Goal: Entertainment & Leisure: Consume media (video, audio)

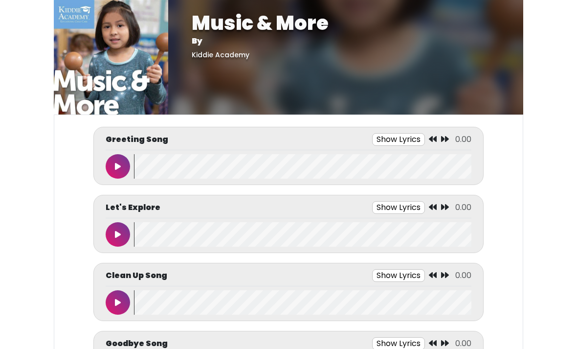
click at [115, 168] on icon at bounding box center [118, 166] width 6 height 8
click at [125, 173] on button at bounding box center [118, 166] width 24 height 24
click at [416, 142] on icon at bounding box center [416, 139] width 8 height 8
click at [110, 167] on button at bounding box center [118, 166] width 24 height 24
click at [119, 166] on icon at bounding box center [117, 166] width 5 height 8
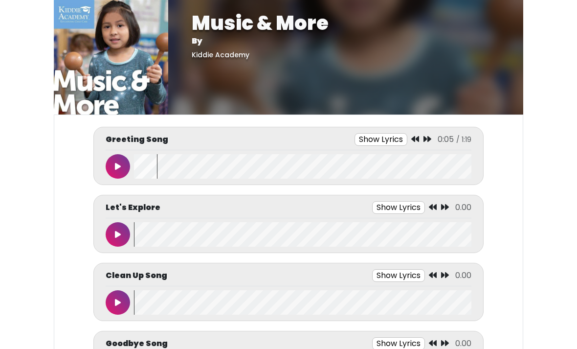
click at [117, 176] on button at bounding box center [118, 166] width 24 height 24
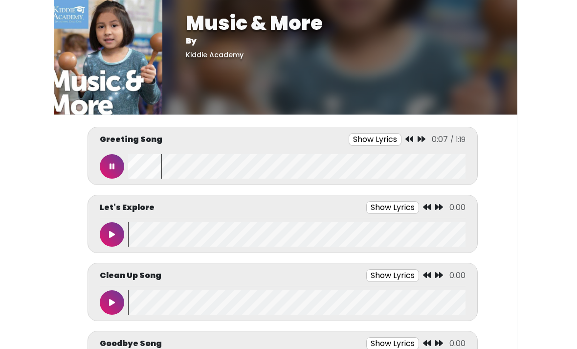
scroll to position [0, 6]
click at [407, 140] on icon at bounding box center [410, 139] width 8 height 8
click at [410, 138] on icon at bounding box center [410, 139] width 8 height 8
click at [113, 227] on button at bounding box center [112, 234] width 24 height 24
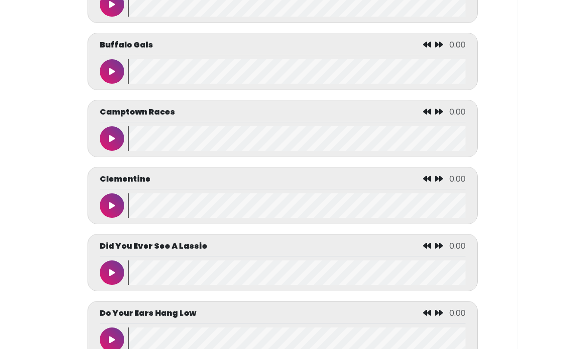
scroll to position [1240, 0]
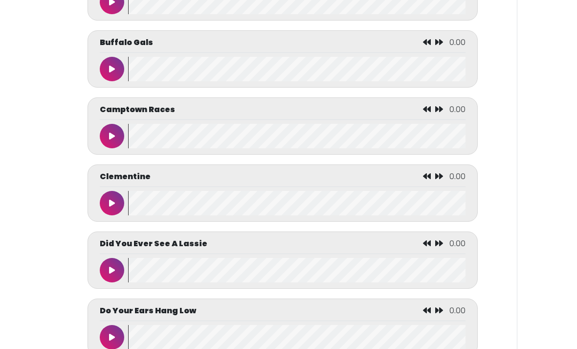
click at [100, 279] on button at bounding box center [112, 270] width 24 height 24
click at [111, 282] on button at bounding box center [112, 270] width 24 height 24
click at [410, 247] on icon at bounding box center [408, 243] width 8 height 8
click at [407, 247] on icon at bounding box center [408, 243] width 8 height 8
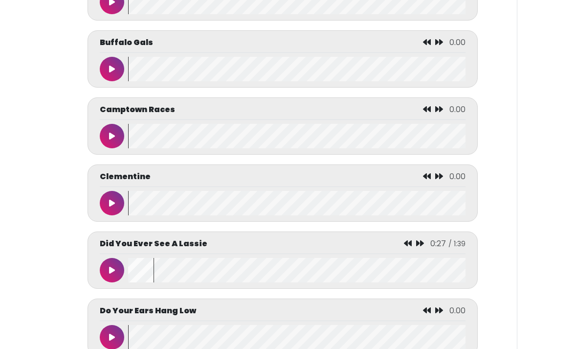
click at [408, 250] on div "0:27 / 1:39" at bounding box center [435, 244] width 62 height 12
click at [412, 247] on icon at bounding box center [408, 243] width 8 height 8
click at [110, 282] on button at bounding box center [112, 270] width 24 height 24
click at [111, 282] on button at bounding box center [112, 270] width 24 height 24
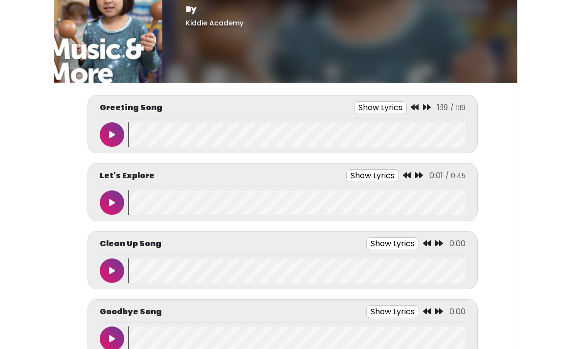
scroll to position [33, 0]
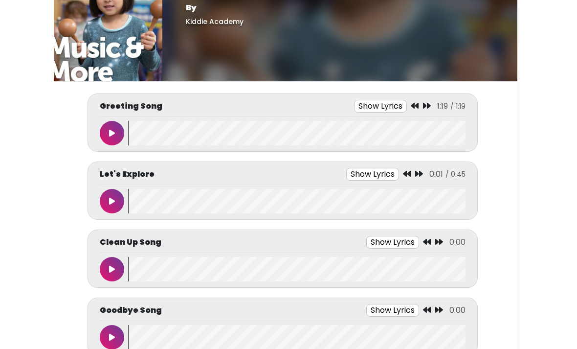
click at [113, 199] on icon at bounding box center [112, 202] width 6 height 8
click at [113, 254] on div "Clean Up Song Show Lyrics 0:02 / 1:18 Let’s clean up" at bounding box center [283, 259] width 366 height 46
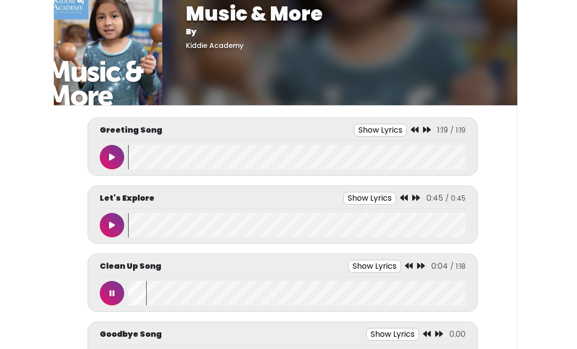
scroll to position [5, 0]
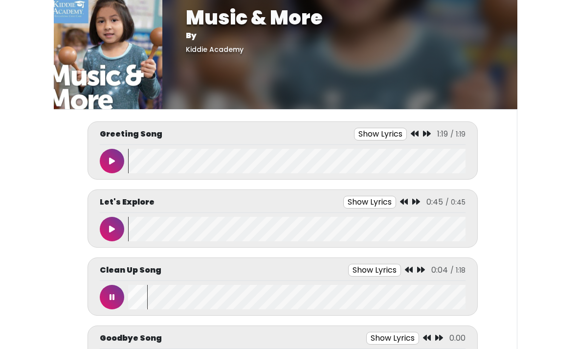
click at [106, 295] on button at bounding box center [112, 297] width 24 height 24
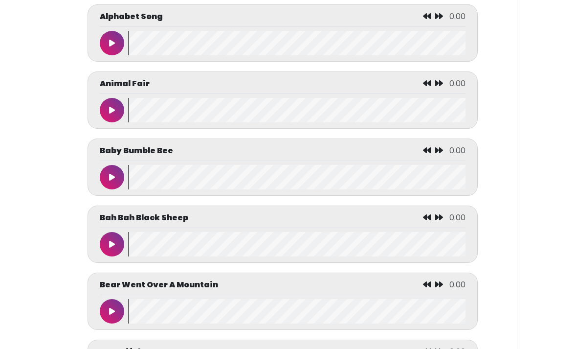
scroll to position [596, 0]
click at [107, 314] on button at bounding box center [112, 311] width 24 height 24
click at [107, 309] on button at bounding box center [112, 311] width 24 height 24
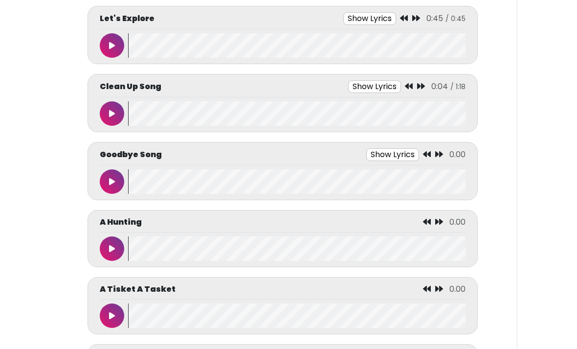
scroll to position [208, 0]
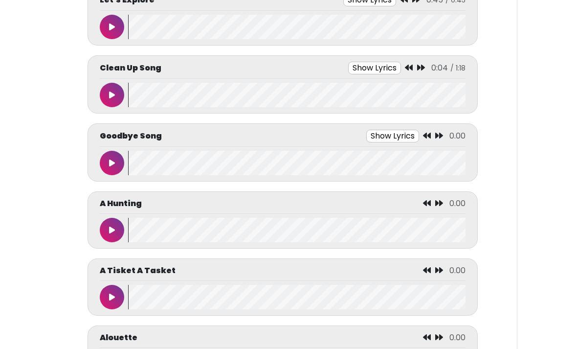
click at [105, 298] on button at bounding box center [112, 297] width 24 height 24
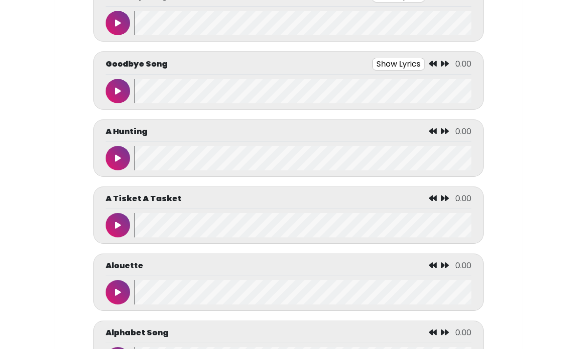
click at [117, 301] on button at bounding box center [118, 292] width 24 height 24
click at [155, 227] on wave at bounding box center [303, 225] width 338 height 24
click at [179, 220] on wave at bounding box center [303, 225] width 338 height 24
click at [120, 226] on icon at bounding box center [118, 225] width 6 height 8
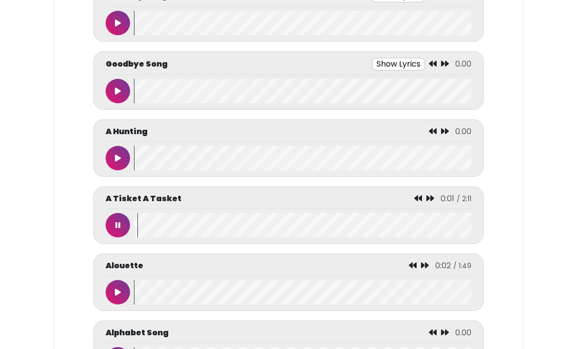
click at [186, 225] on wave at bounding box center [303, 225] width 338 height 24
click at [119, 225] on icon at bounding box center [117, 225] width 5 height 8
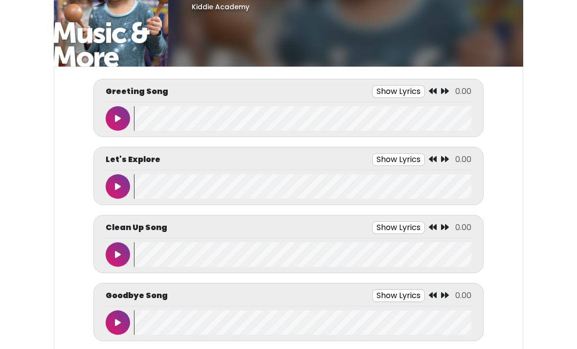
scroll to position [52, 0]
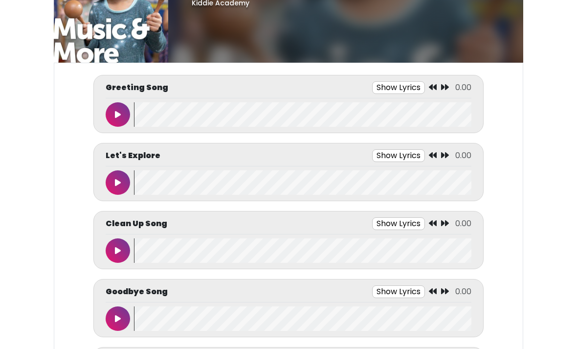
click at [105, 265] on div "Clean Up Song Show Lyrics 0.00 Let’s clean up" at bounding box center [288, 240] width 391 height 58
click at [113, 247] on button at bounding box center [118, 250] width 24 height 24
click at [120, 241] on button at bounding box center [118, 250] width 24 height 24
click at [110, 321] on button at bounding box center [118, 318] width 24 height 24
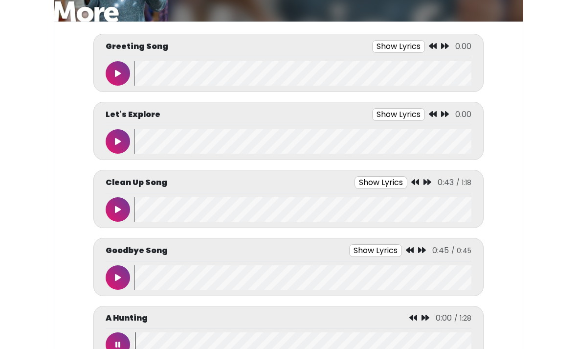
scroll to position [111, 0]
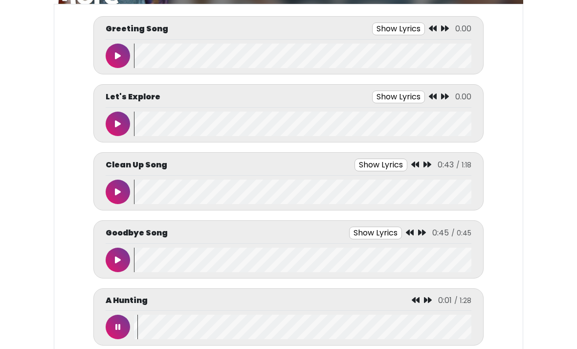
click at [118, 331] on button at bounding box center [118, 327] width 24 height 24
